Goal: Information Seeking & Learning: Check status

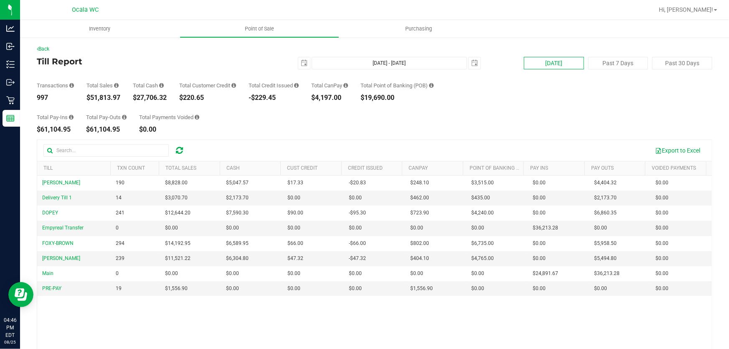
click at [567, 63] on button "[DATE]" at bounding box center [554, 63] width 60 height 13
type input "[DATE] - [DATE]"
